Goal: Information Seeking & Learning: Learn about a topic

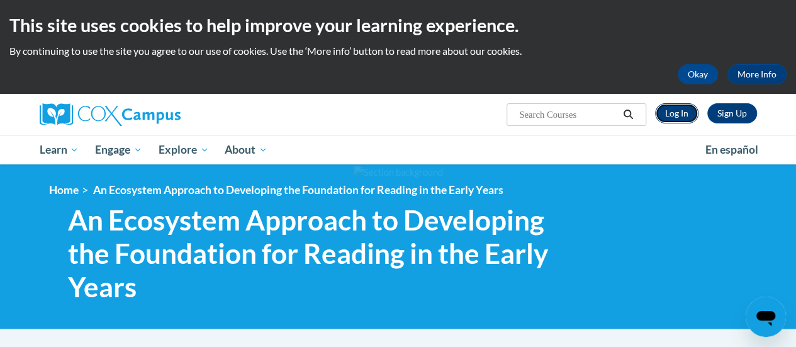
click at [686, 118] on link "Log In" at bounding box center [676, 113] width 43 height 20
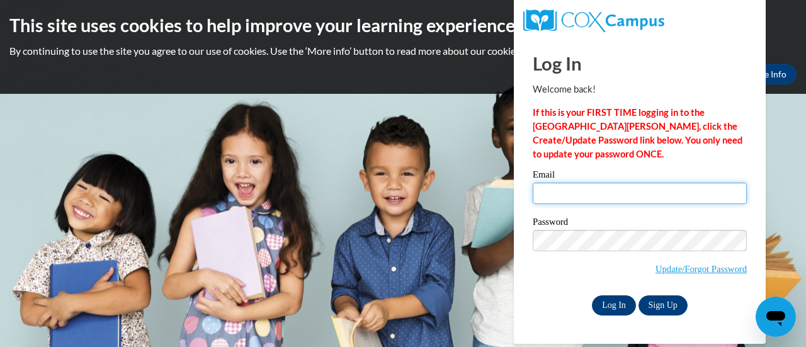
type input "didyinspire2020@gmail.com"
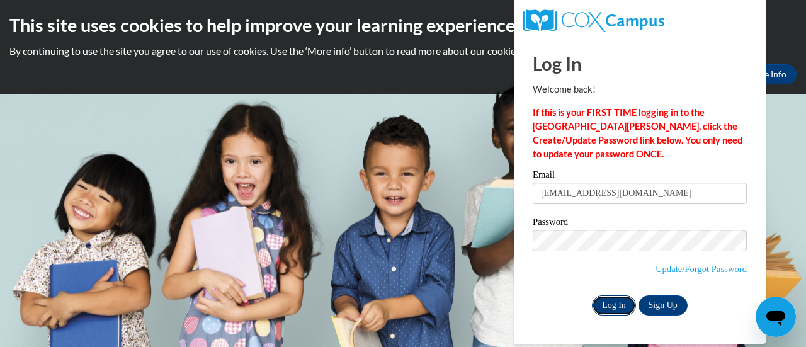
click at [618, 305] on input "Log In" at bounding box center [614, 305] width 44 height 20
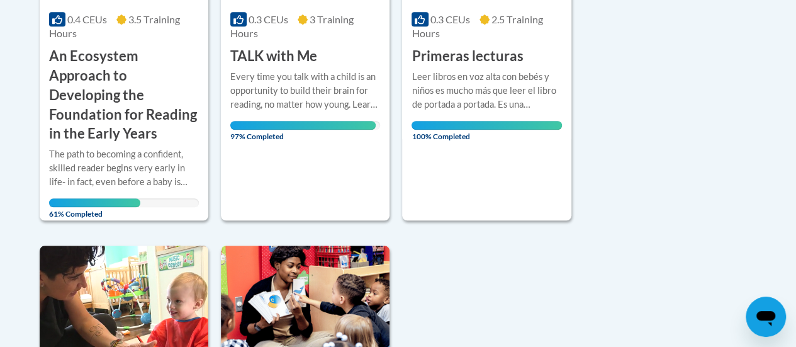
scroll to position [504, 0]
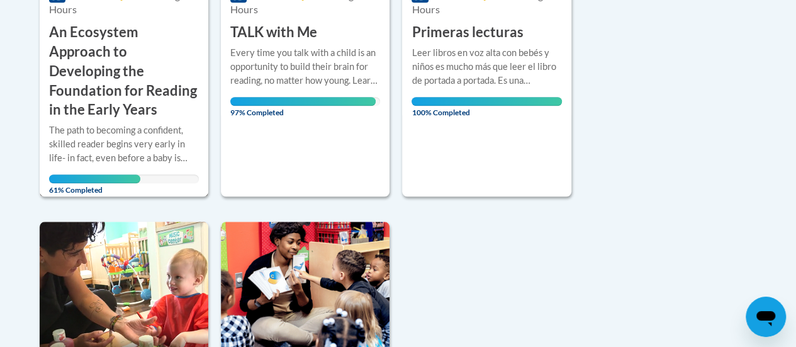
click at [144, 114] on h3 "An Ecosystem Approach to Developing the Foundation for Reading in the Early Yea…" at bounding box center [124, 71] width 150 height 97
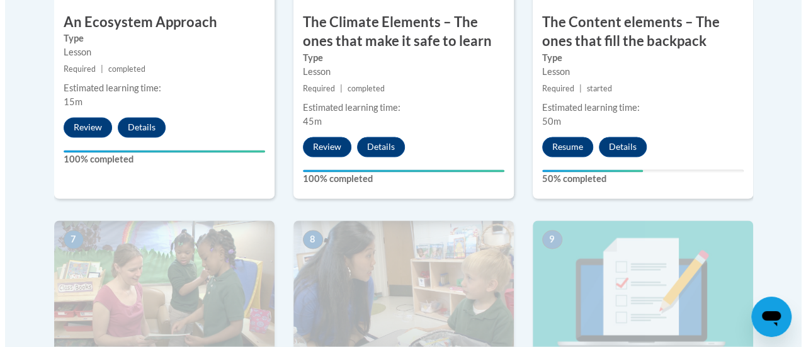
scroll to position [1007, 0]
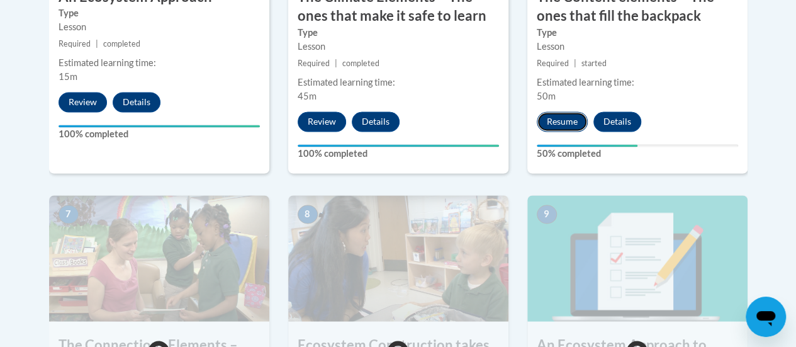
click at [558, 123] on button "Resume" at bounding box center [562, 121] width 51 height 20
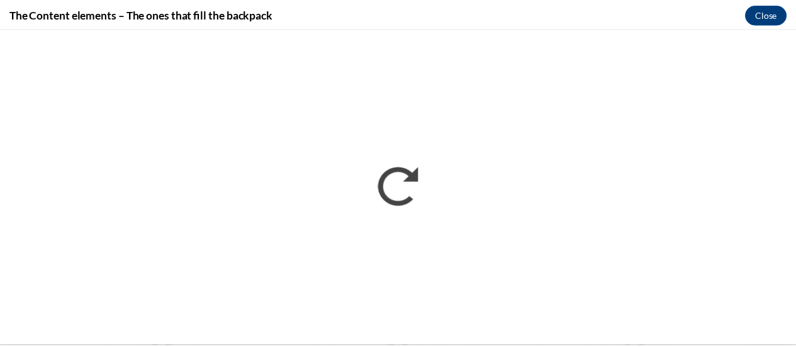
scroll to position [0, 0]
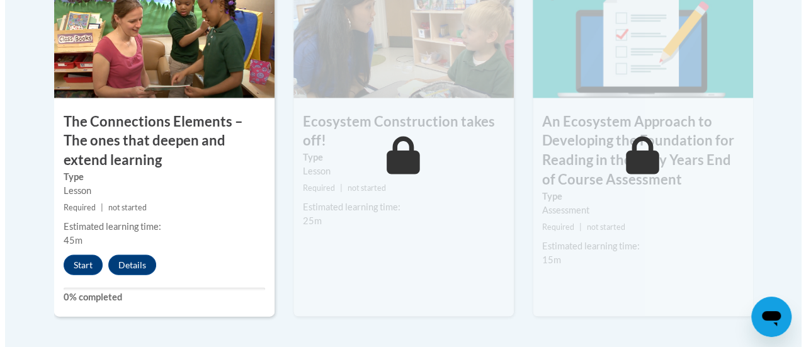
scroll to position [1231, 0]
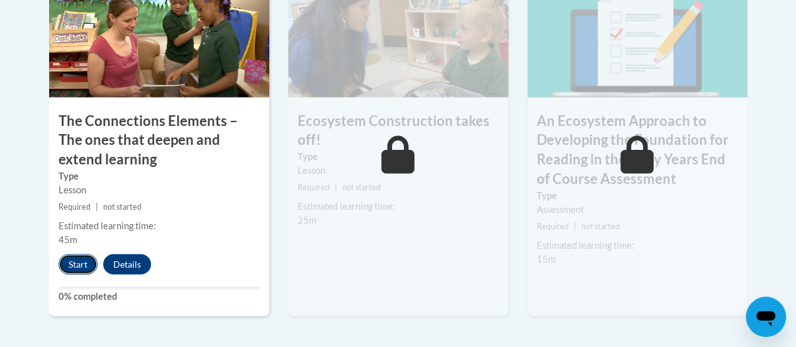
click at [82, 265] on button "Start" at bounding box center [78, 264] width 39 height 20
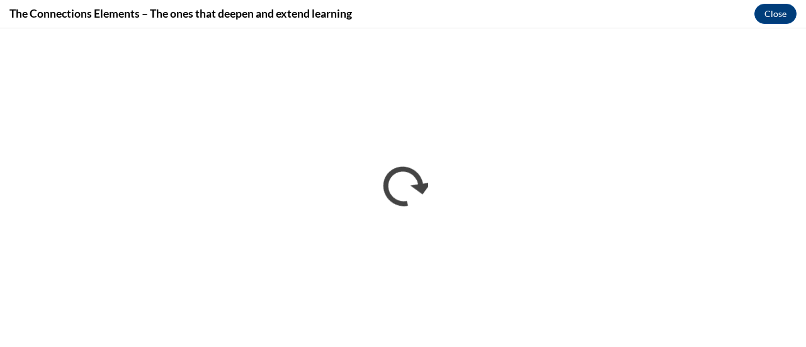
scroll to position [0, 0]
